Goal: Task Accomplishment & Management: Use online tool/utility

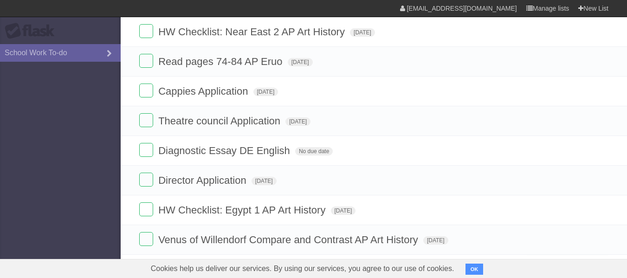
scroll to position [90, 0]
click at [149, 93] on label at bounding box center [146, 90] width 14 height 14
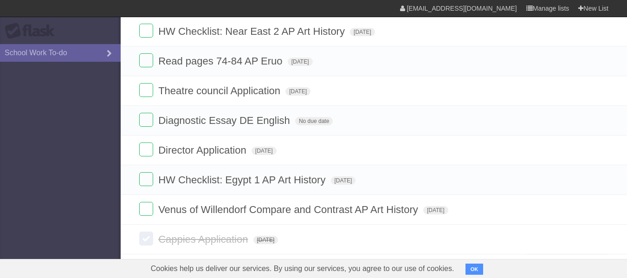
click at [148, 28] on label at bounding box center [146, 31] width 14 height 14
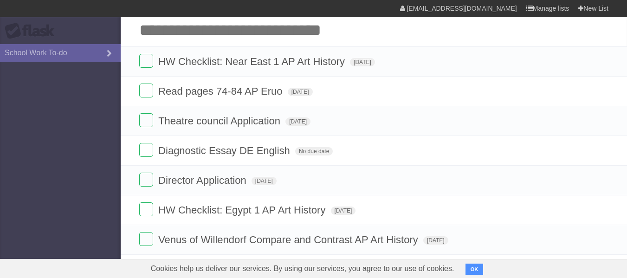
scroll to position [27, 0]
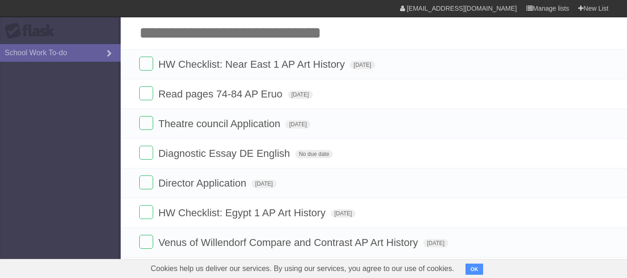
click at [141, 60] on label at bounding box center [146, 64] width 14 height 14
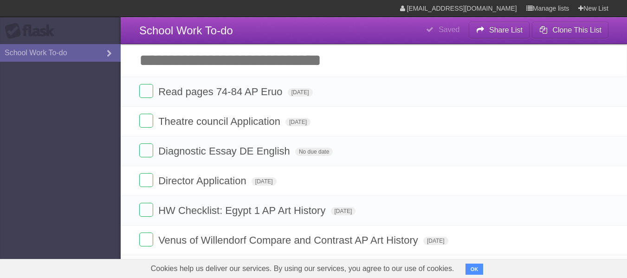
scroll to position [0, 0]
